Goal: Task Accomplishment & Management: Manage account settings

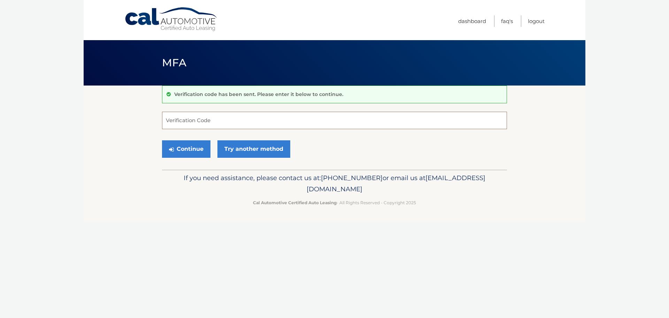
click at [332, 116] on input "Verification Code" at bounding box center [334, 120] width 345 height 17
type input "390140"
click at [195, 150] on button "Continue" at bounding box center [186, 148] width 48 height 17
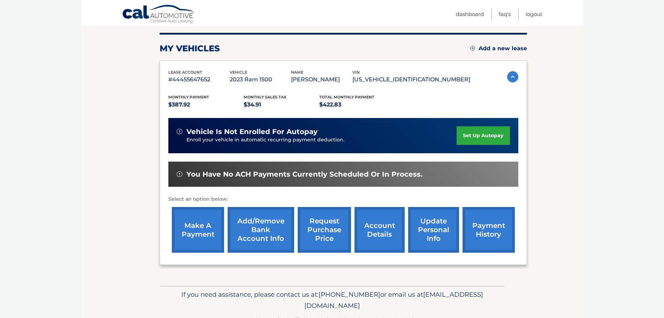
scroll to position [105, 0]
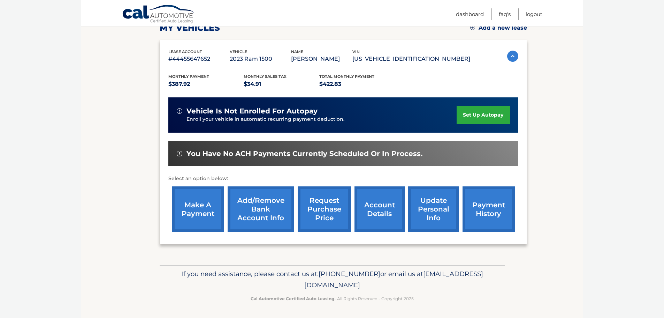
click at [189, 203] on link "make a payment" at bounding box center [198, 209] width 52 height 46
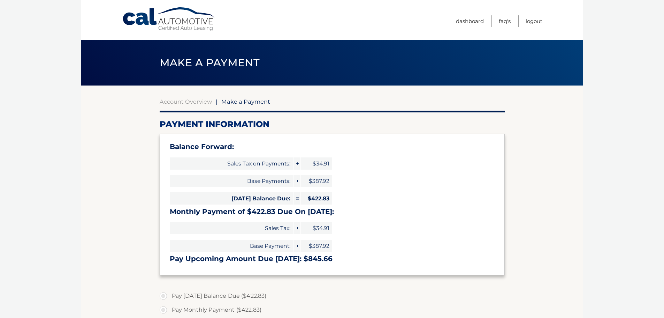
select select "YzNjMWJiOTctY2M1Zi00OGQzLWFmYzUtZTUyYzRjMDU2MTY3"
click at [466, 22] on link "Dashboard" at bounding box center [470, 21] width 28 height 12
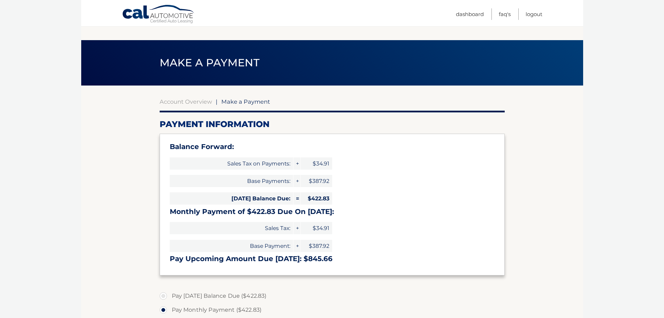
select select "YzNjMWJiOTctY2M1Zi00OGQzLWFmYzUtZTUyYzRjMDU2MTY3"
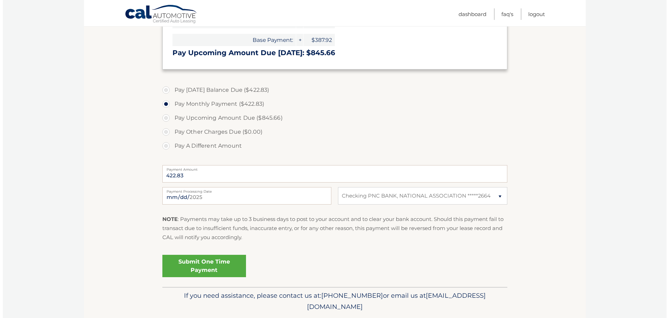
scroll to position [228, 0]
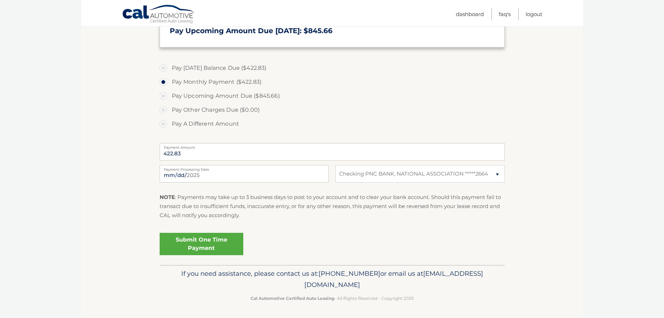
click at [225, 243] on link "Submit One Time Payment" at bounding box center [202, 244] width 84 height 22
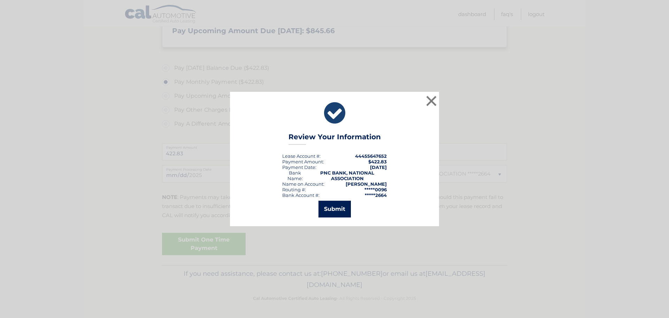
click at [339, 211] on button "Submit" at bounding box center [335, 208] width 32 height 17
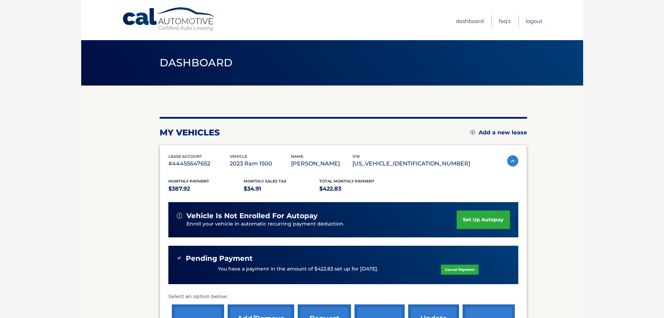
click at [537, 21] on link "Logout" at bounding box center [534, 21] width 17 height 12
